Goal: Navigation & Orientation: Find specific page/section

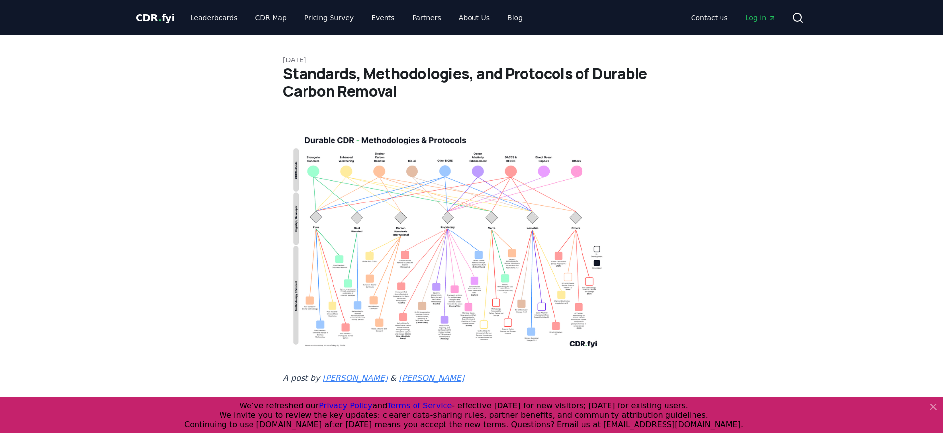
click at [158, 19] on span "." at bounding box center [159, 18] width 3 height 12
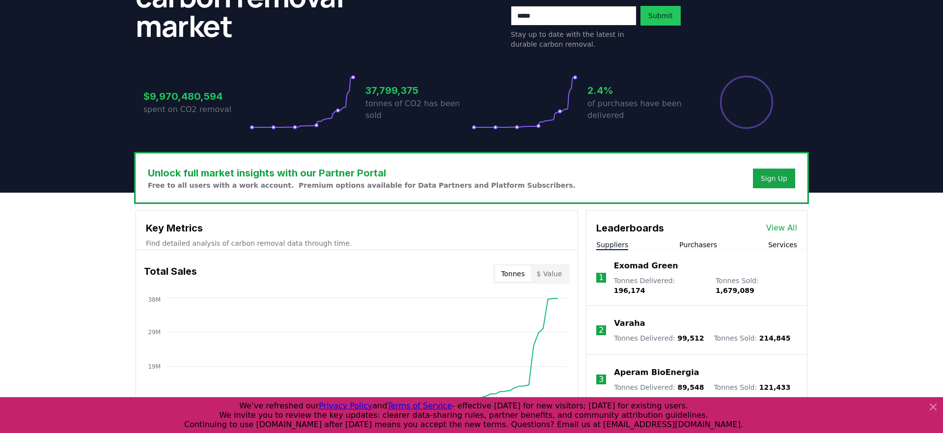
scroll to position [149, 0]
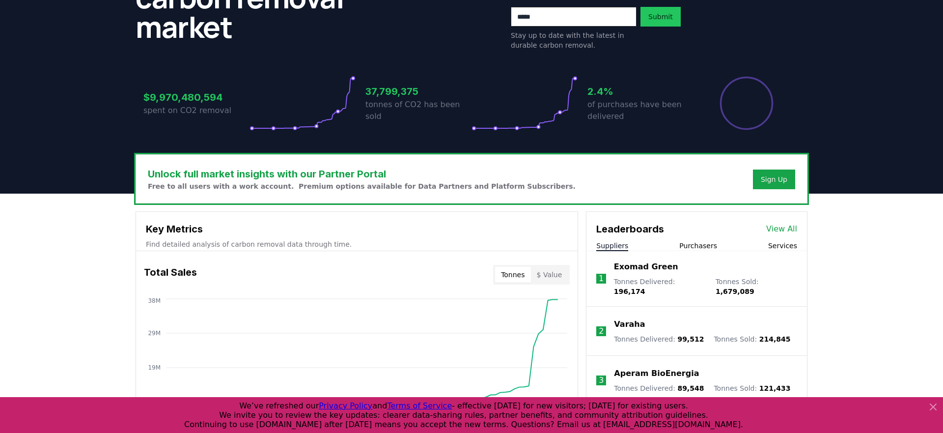
click at [645, 274] on div "Exomad Green Tonnes Delivered : 196,174 Tonnes Sold : 1,679,089" at bounding box center [705, 278] width 183 height 35
click at [629, 276] on div "Exomad Green Tonnes Delivered : 196,174 Tonnes Sold : 1,679,089" at bounding box center [705, 278] width 183 height 35
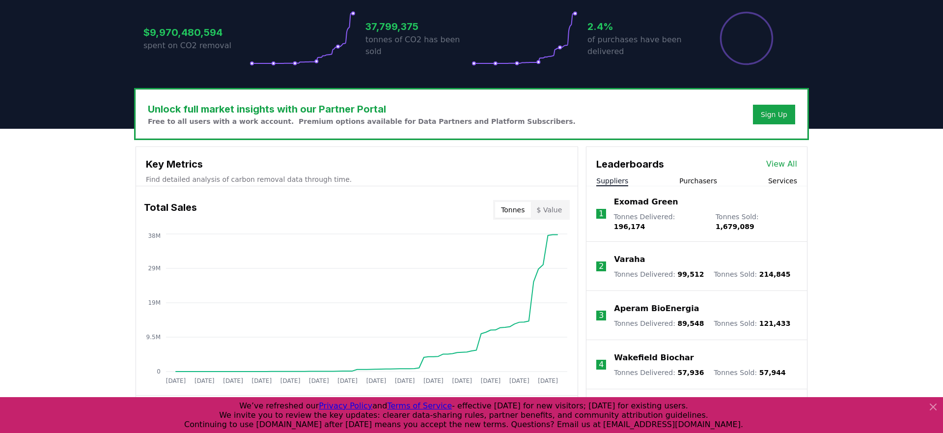
scroll to position [212, 0]
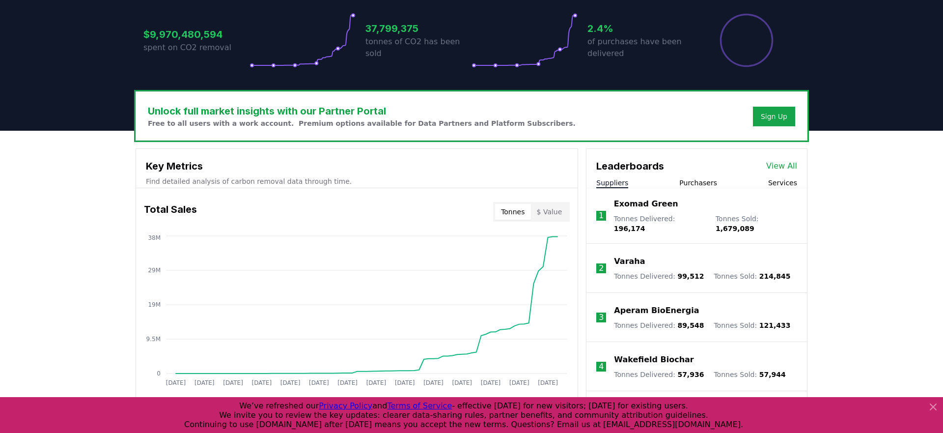
click at [713, 205] on div "Exomad Green" at bounding box center [705, 204] width 183 height 12
click at [791, 166] on link "View All" at bounding box center [782, 166] width 31 height 12
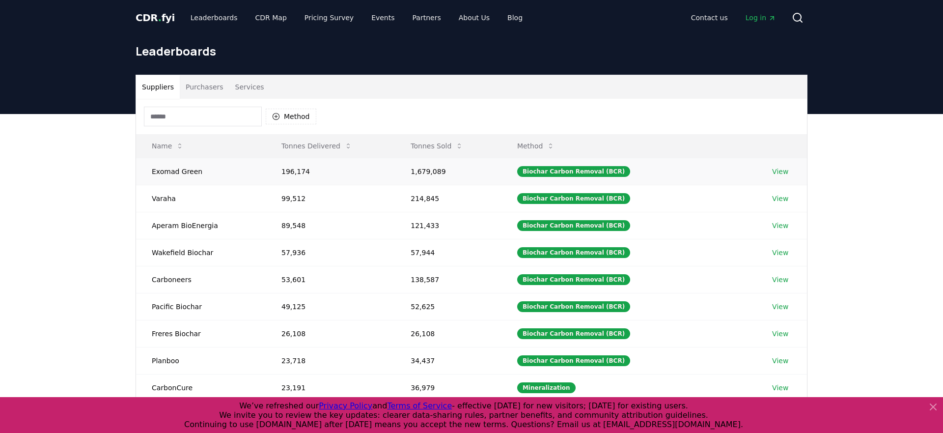
click at [779, 171] on link "View" at bounding box center [780, 172] width 16 height 10
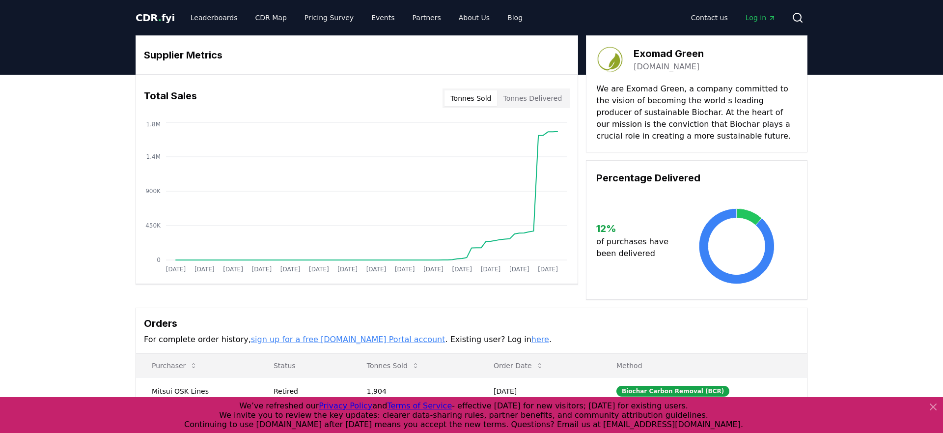
click at [883, 38] on header at bounding box center [471, 54] width 943 height 39
click at [221, 20] on link "Leaderboards" at bounding box center [214, 18] width 63 height 18
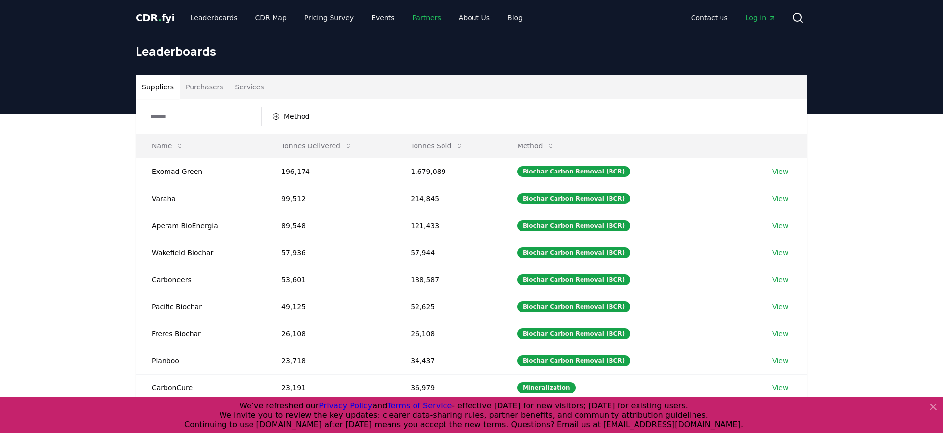
click at [419, 20] on link "Partners" at bounding box center [427, 18] width 44 height 18
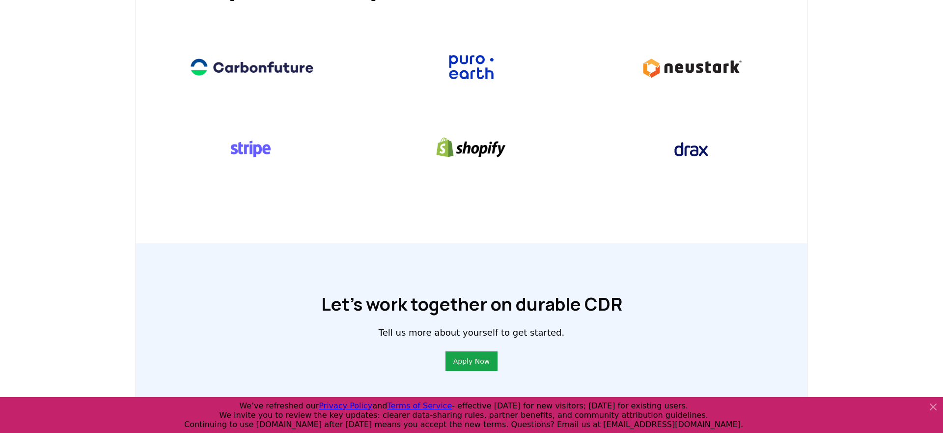
scroll to position [519, 0]
click at [464, 66] on img at bounding box center [471, 67] width 141 height 54
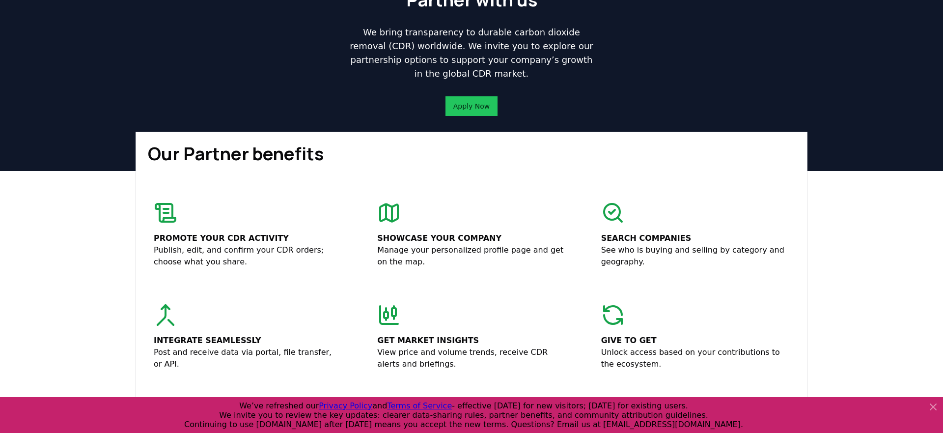
scroll to position [0, 0]
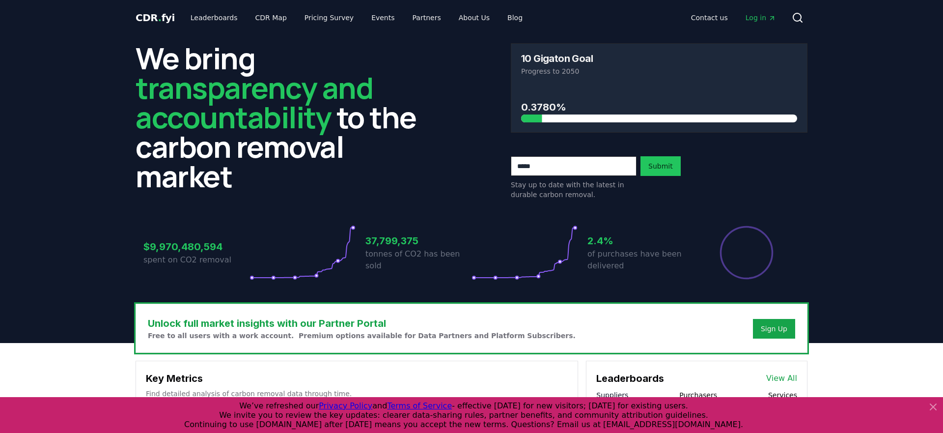
scroll to position [0, 0]
